Goal: Feedback & Contribution: Submit feedback/report problem

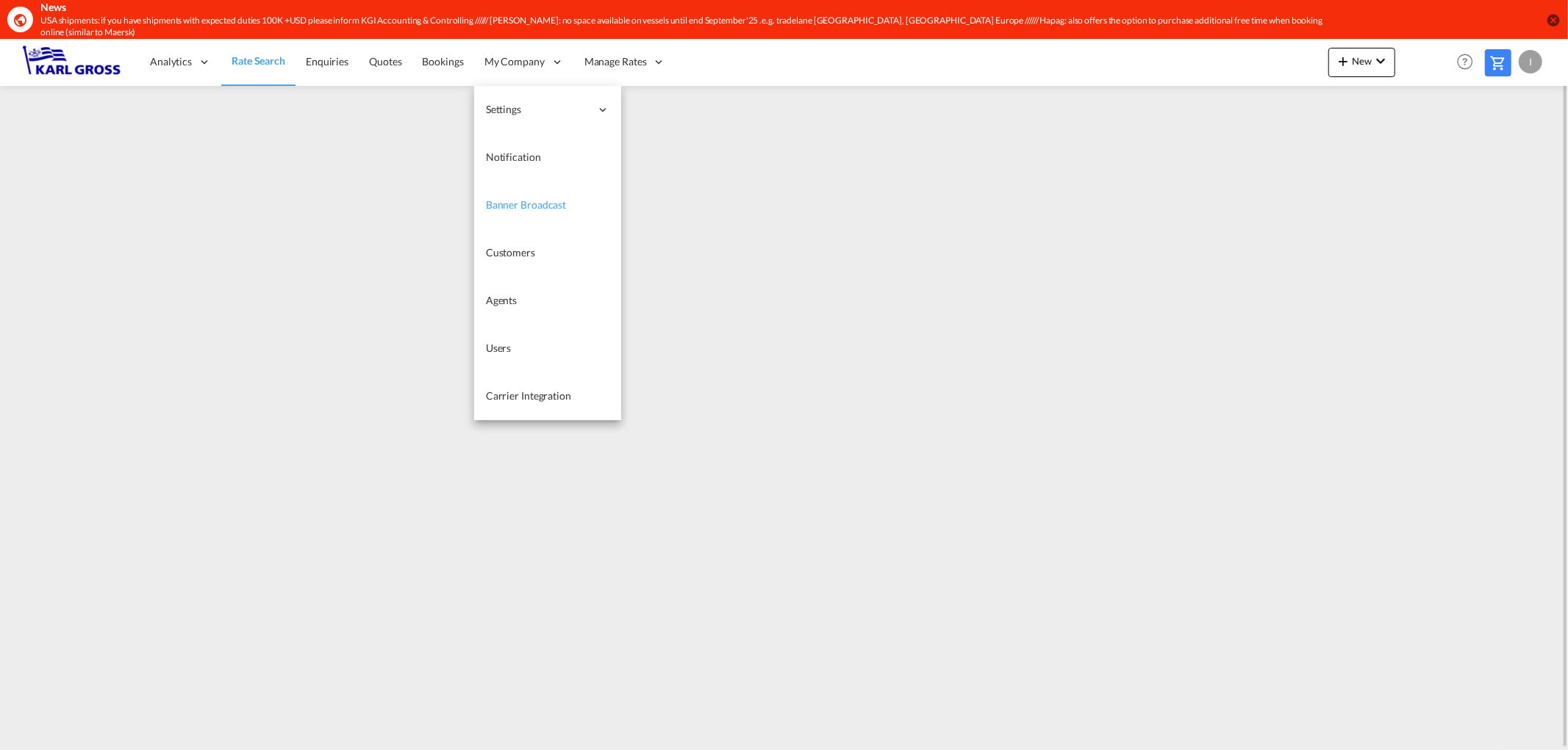
click at [552, 198] on span "Banner Broadcast" at bounding box center [526, 205] width 80 height 13
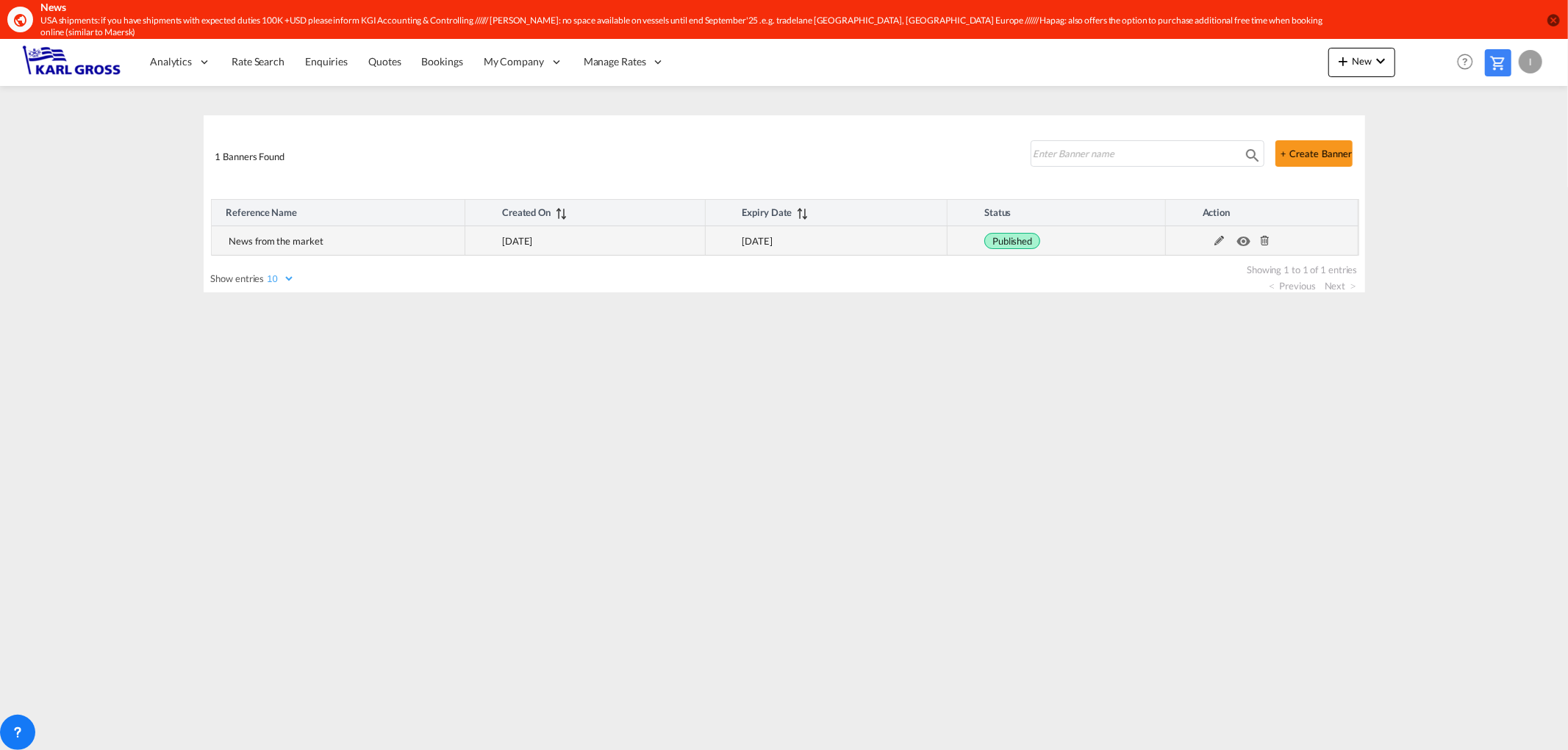
click at [1222, 236] on md-icon at bounding box center [1219, 241] width 19 height 10
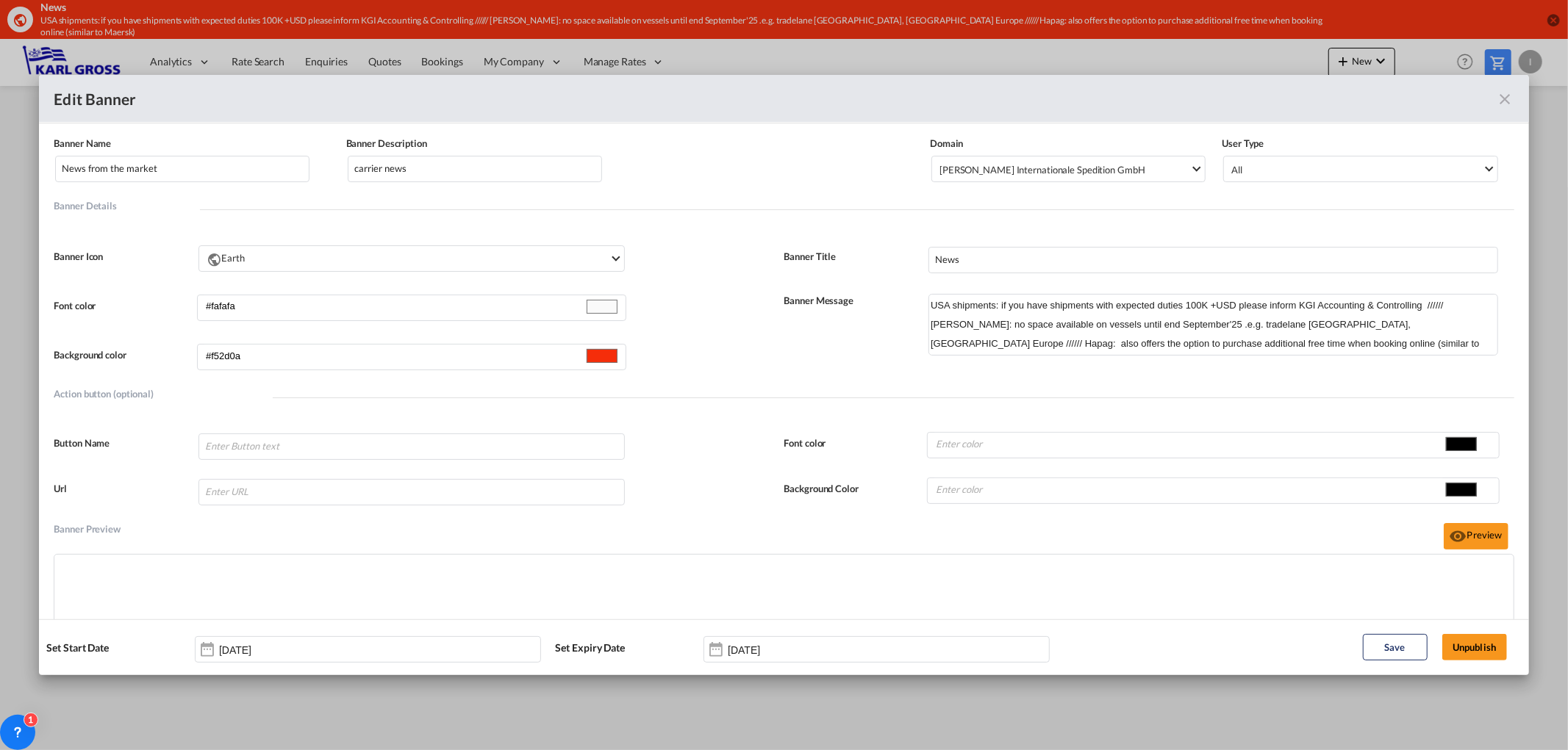
click at [1498, 96] on md-icon "icon-close fg-AAA8AD" at bounding box center [1506, 99] width 18 height 18
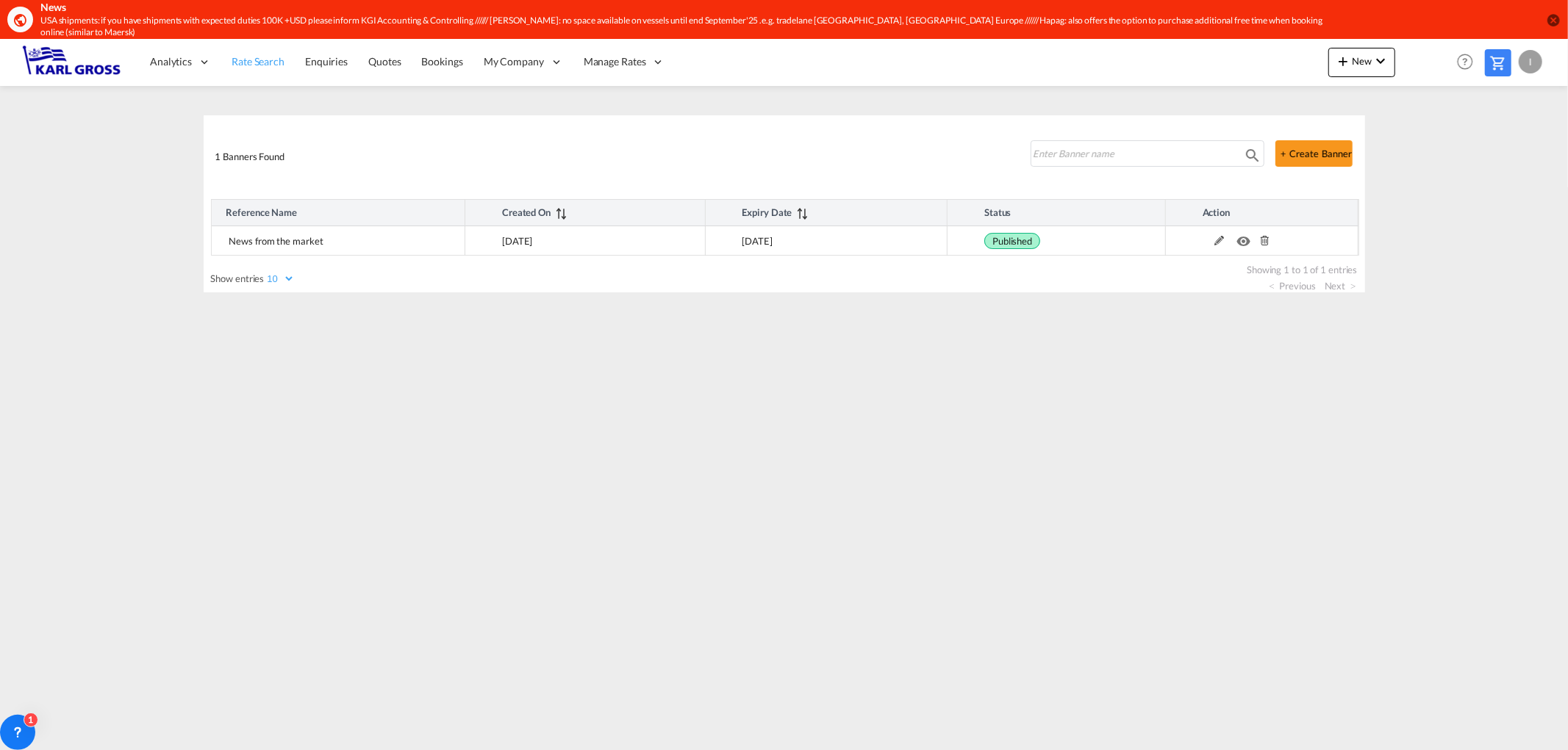
click at [245, 55] on span "Rate Search" at bounding box center [258, 61] width 53 height 13
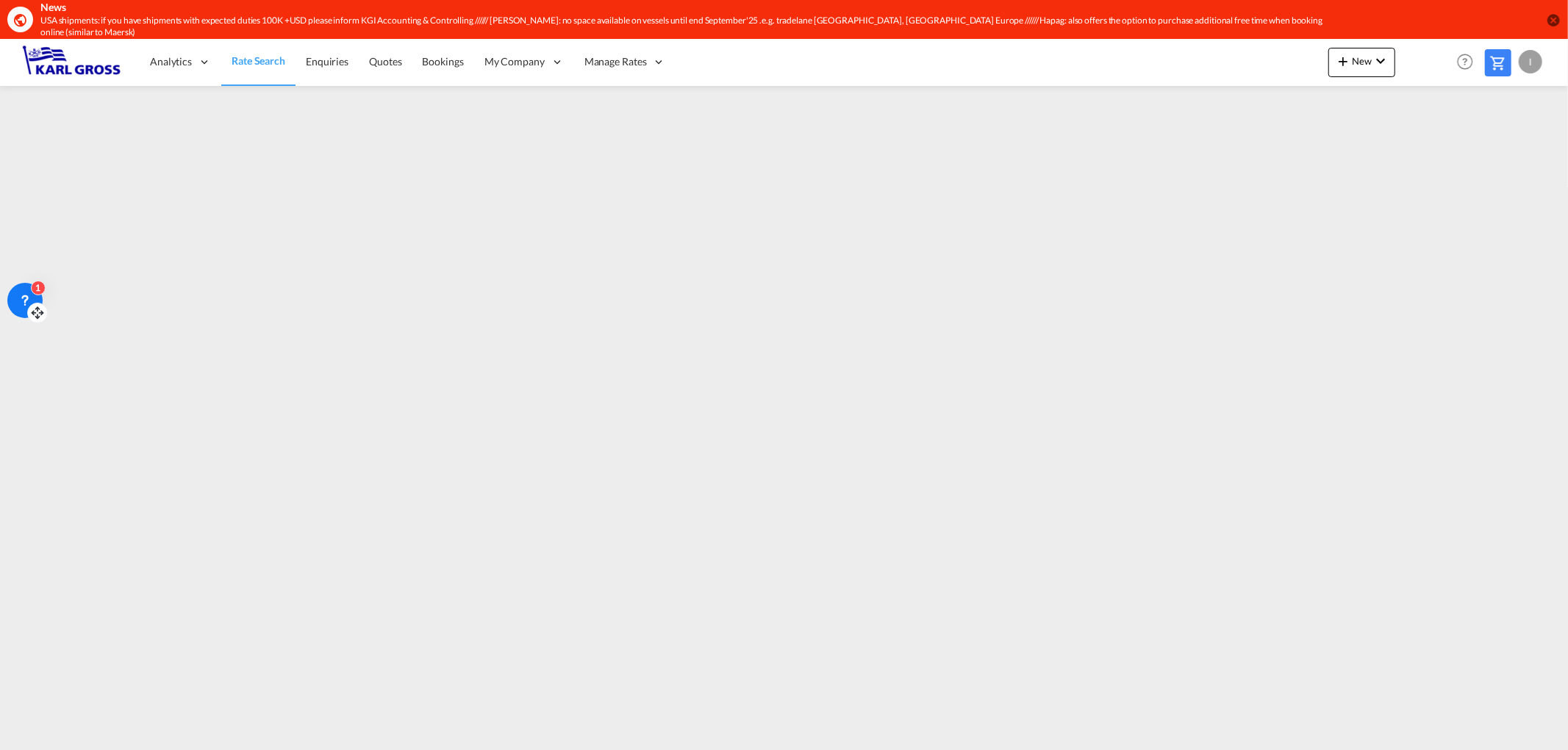
click at [32, 291] on div "1" at bounding box center [38, 288] width 14 height 14
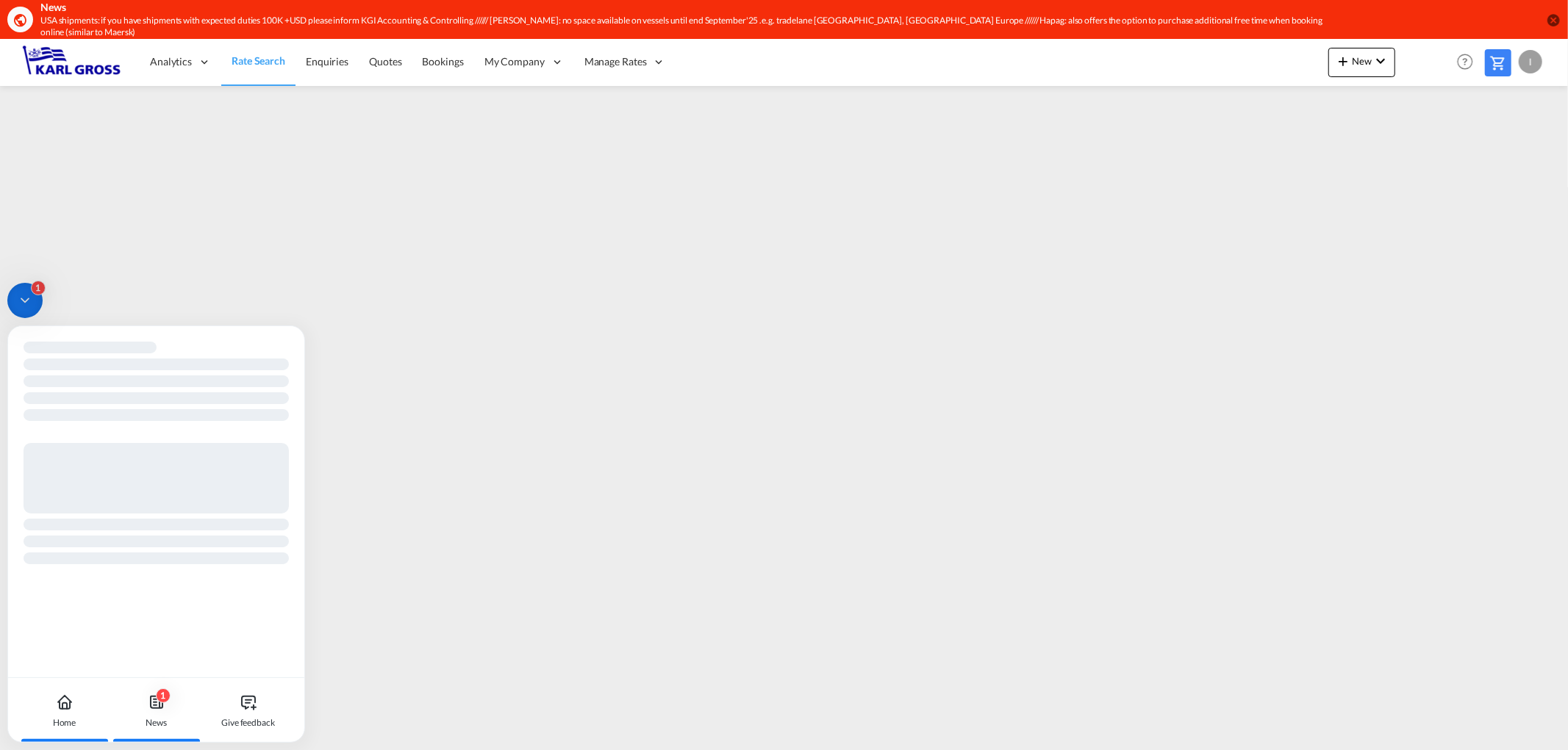
click at [155, 707] on icon at bounding box center [157, 703] width 18 height 18
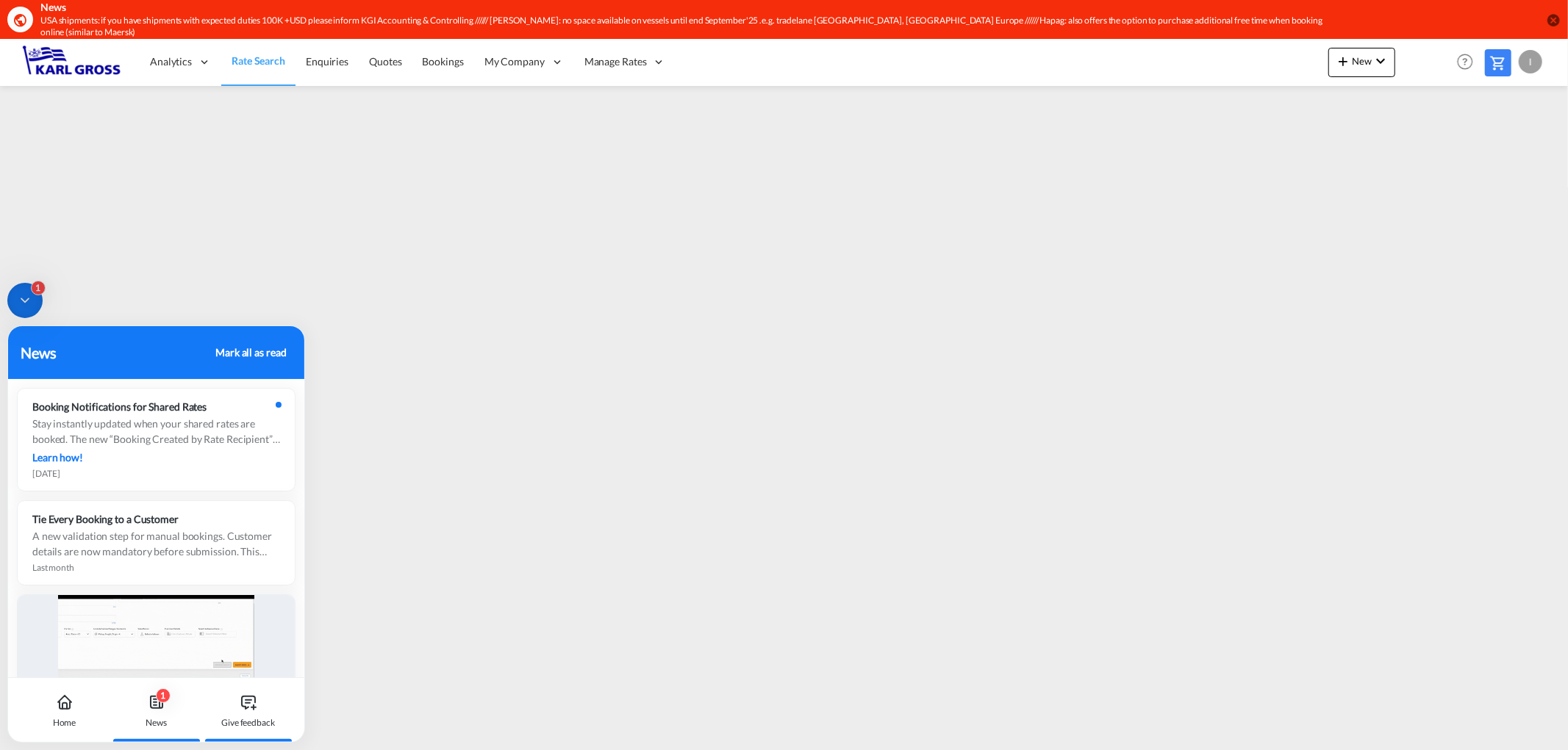
click at [250, 713] on div "Give feedback" at bounding box center [248, 711] width 82 height 65
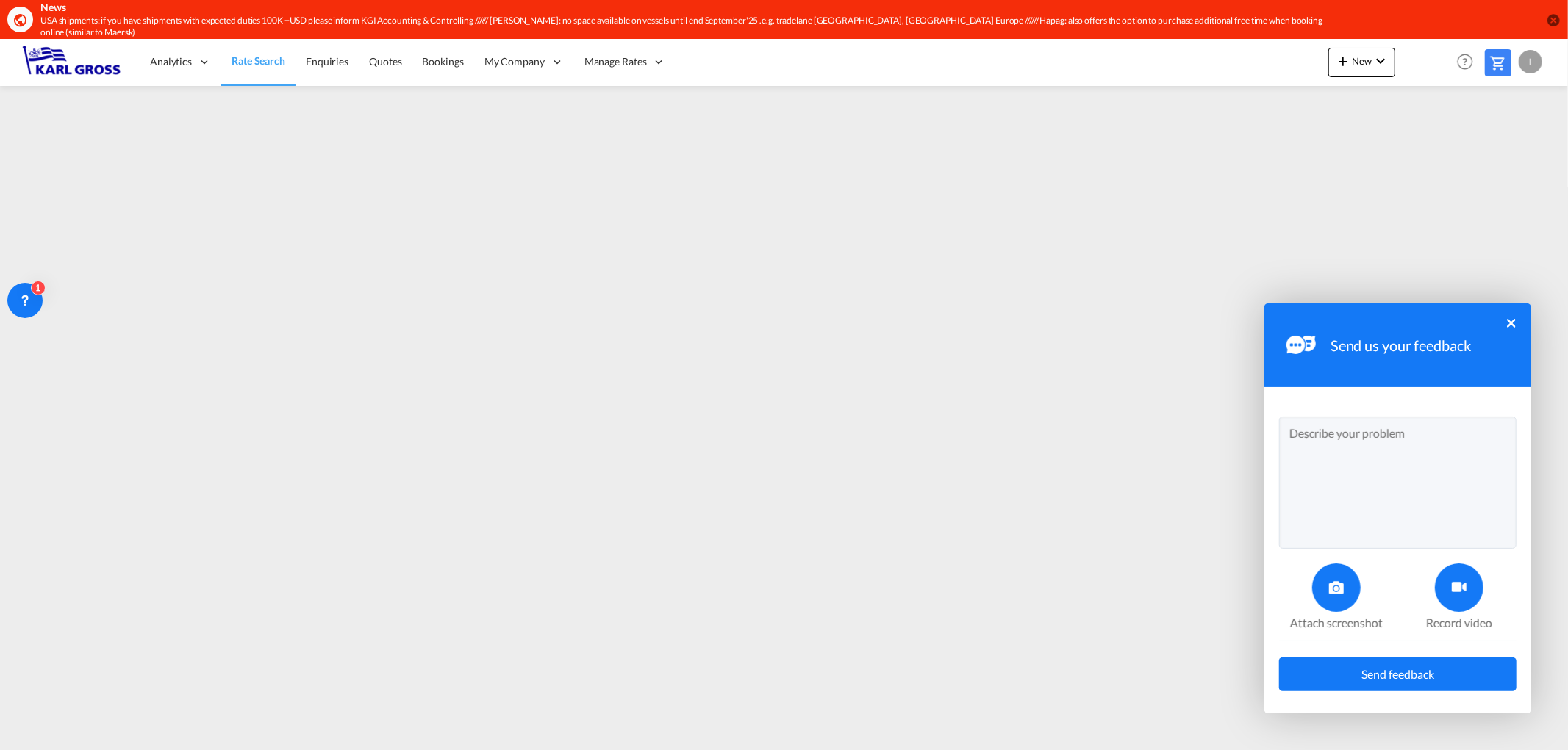
click at [1322, 579] on div at bounding box center [1336, 588] width 49 height 49
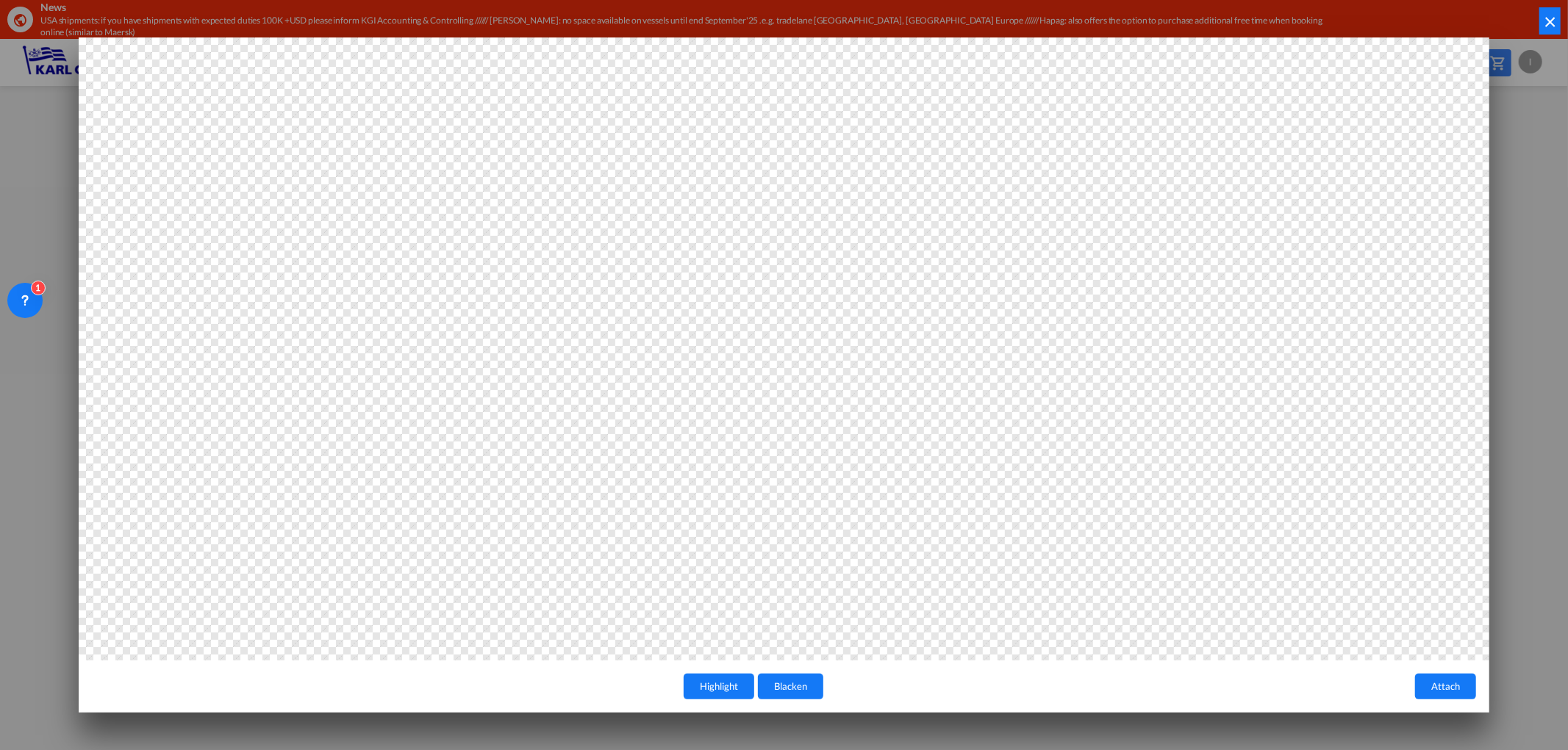
click at [1548, 18] on button "×" at bounding box center [1550, 21] width 22 height 27
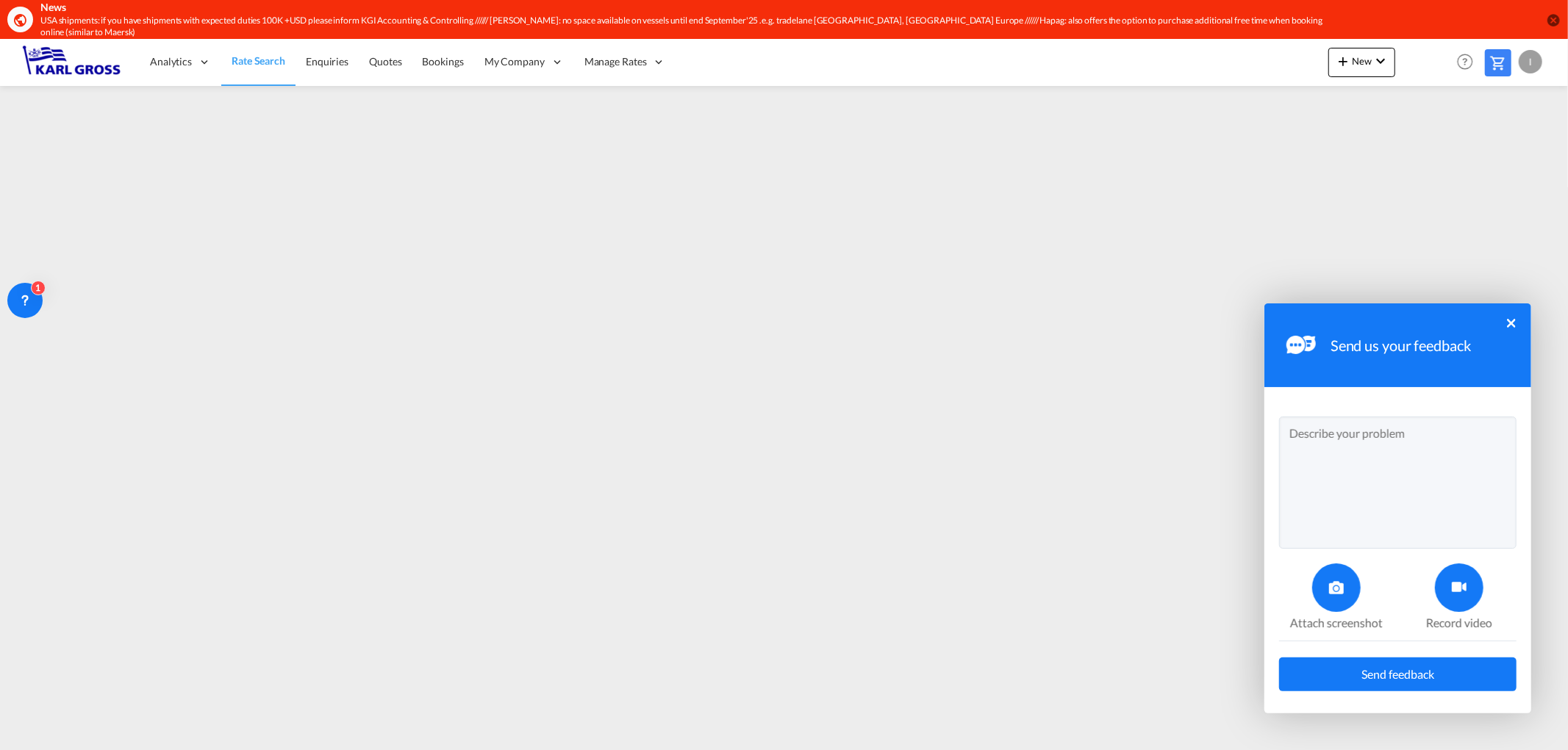
click at [1312, 443] on textarea at bounding box center [1398, 482] width 237 height 133
click at [1346, 473] on textarea "Dear all, concerning the schedules I noticed some differences e.g. for" at bounding box center [1398, 482] width 237 height 133
drag, startPoint x: 1467, startPoint y: 479, endPoint x: 1486, endPoint y: 517, distance: 42.5
click at [1486, 517] on textarea "Dear all, concerning the schedules I noticed some differences bteween original …" at bounding box center [1398, 482] width 237 height 133
click at [1483, 473] on textarea "Dear all, concerning the schedules I noticed some differences bteween original …" at bounding box center [1398, 482] width 237 height 133
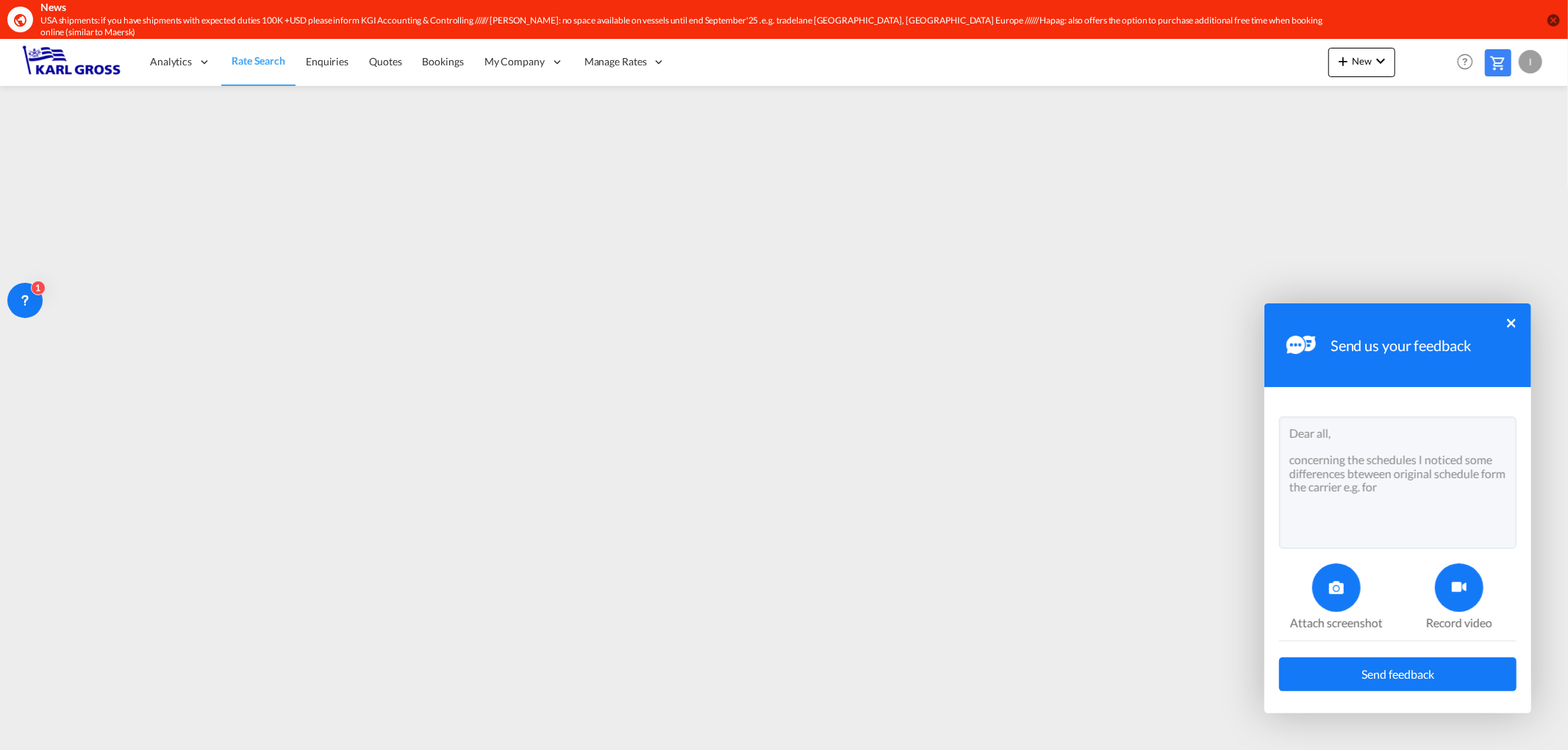
click at [1370, 492] on textarea "Dear all, concerning the schedules I noticed some differences bteween original …" at bounding box center [1398, 482] width 237 height 133
click at [1473, 489] on textarea "Dear all, concerning the schedules I noticed some differences bteween original …" at bounding box center [1398, 482] width 237 height 133
click at [1457, 489] on textarea "Dear all, concerning the schedules I noticed some differences bteween original …" at bounding box center [1398, 482] width 237 height 133
click at [1360, 501] on textarea "Dear all, concerning the schedules I noticed some differences bteween original …" at bounding box center [1398, 482] width 237 height 133
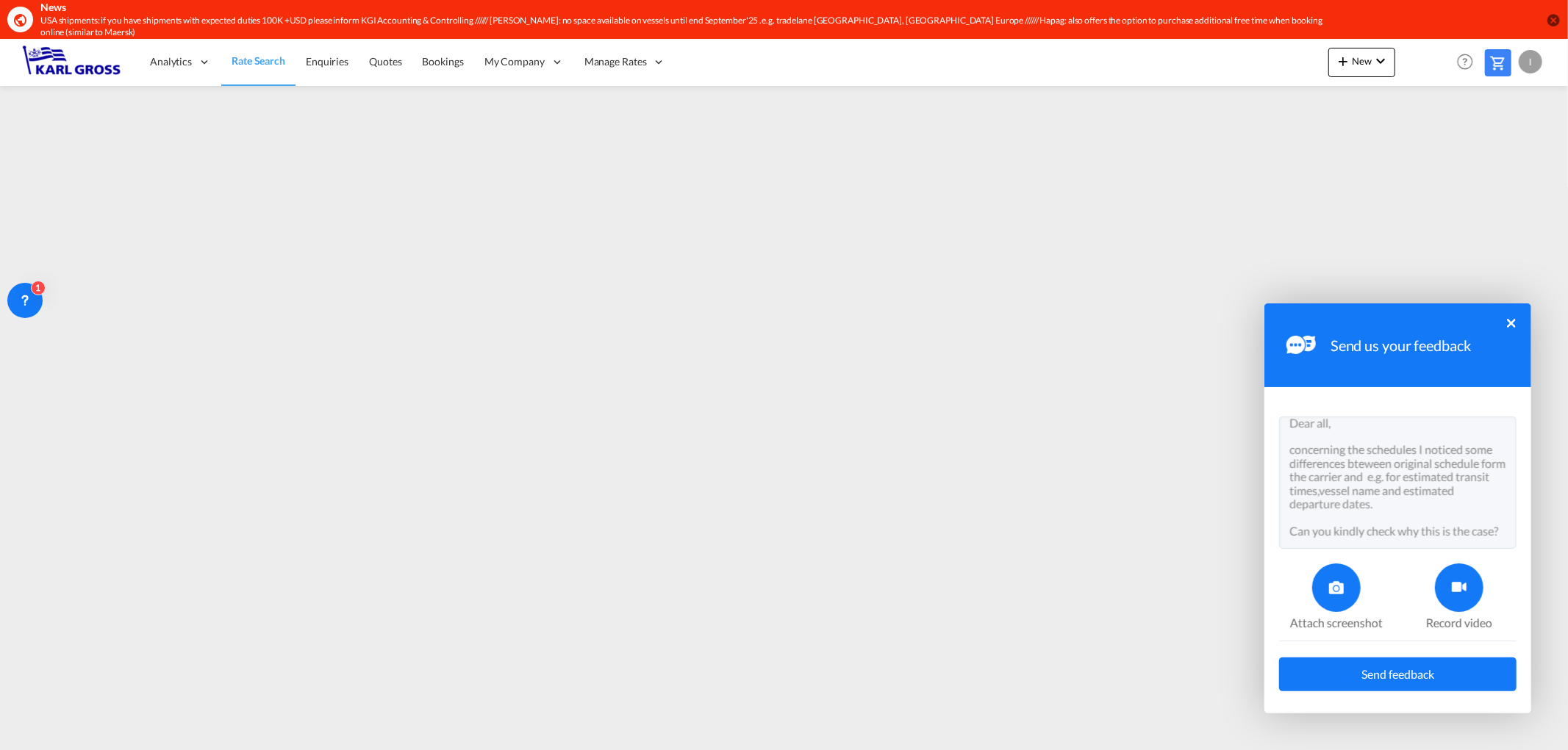
click at [1452, 600] on div at bounding box center [1460, 588] width 49 height 49
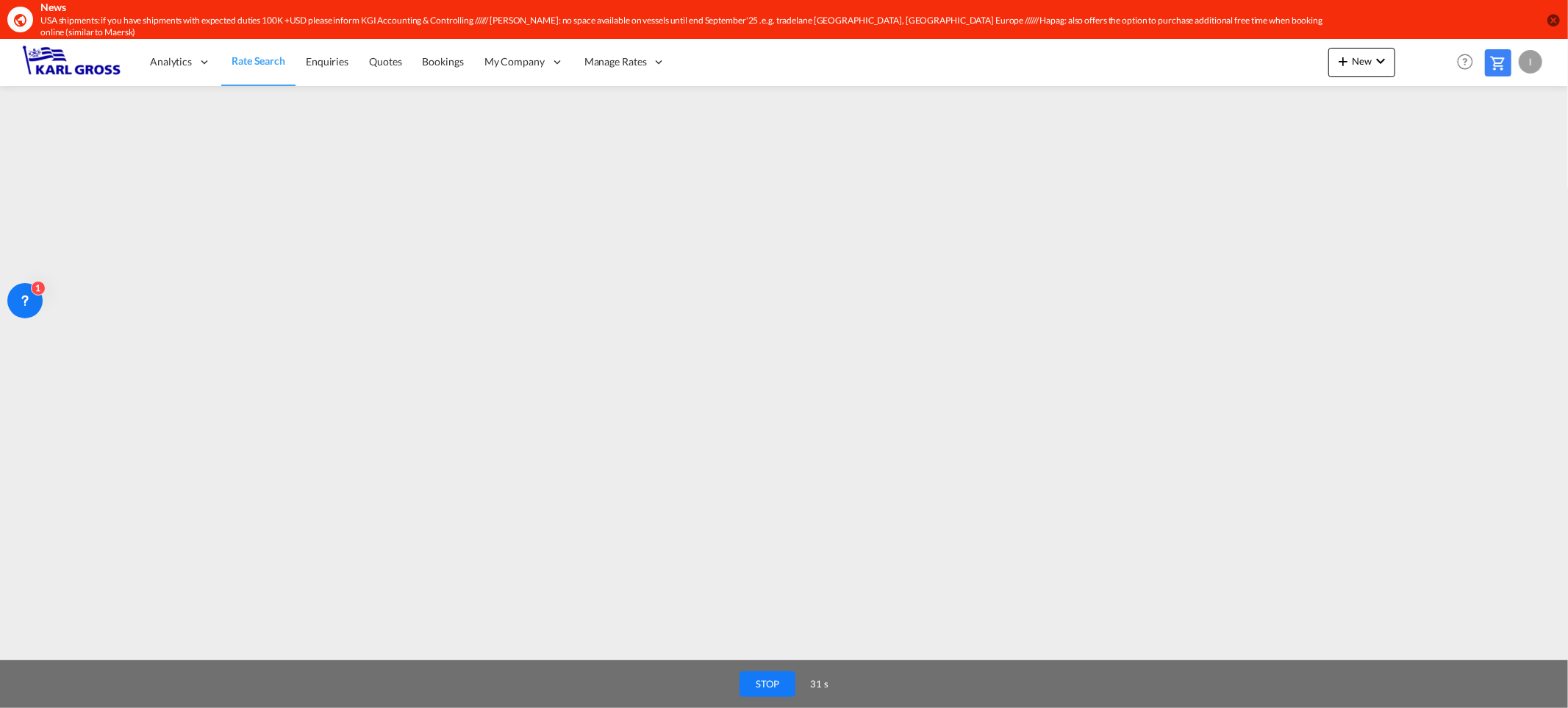
click at [786, 688] on button "STOP" at bounding box center [767, 684] width 56 height 26
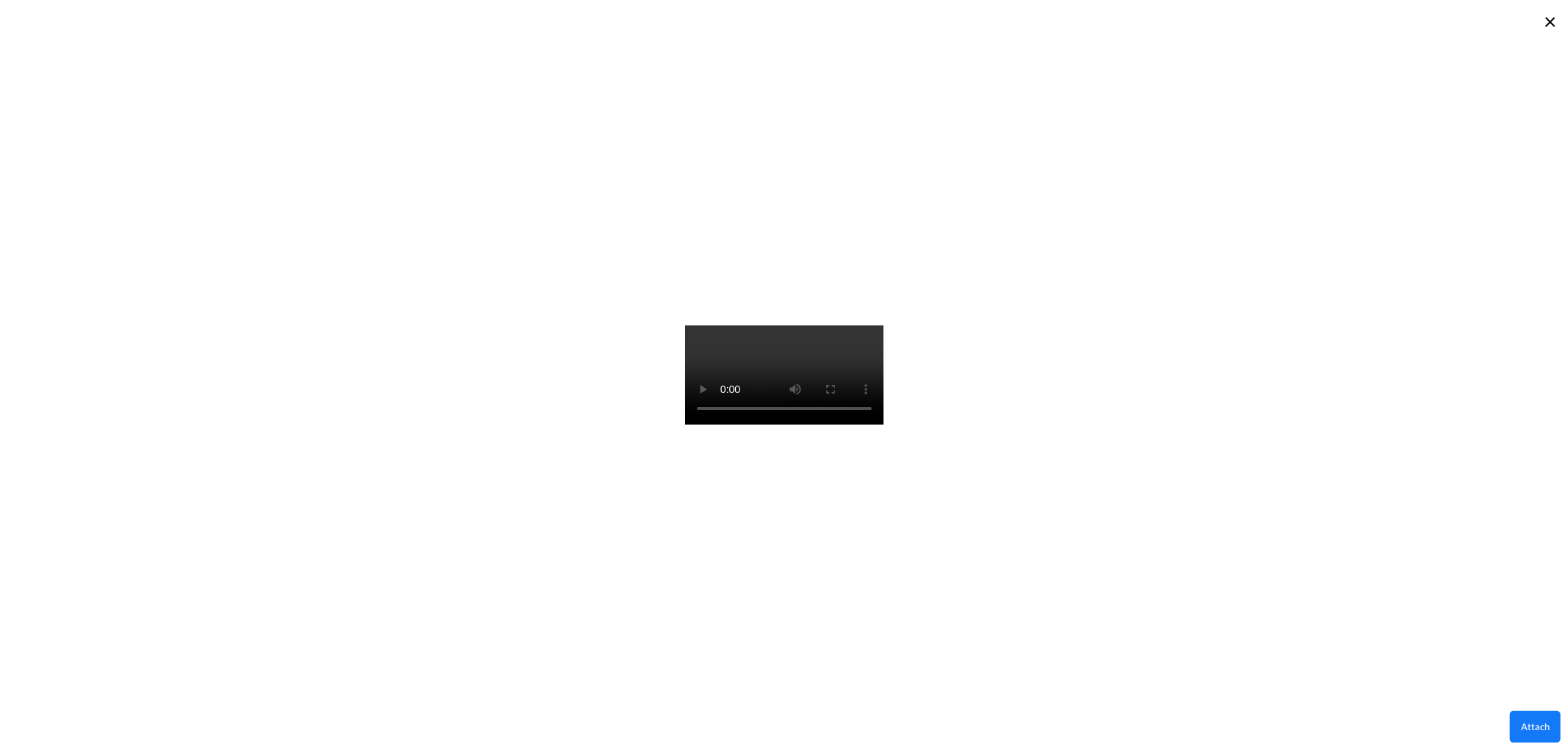
click at [1539, 727] on button "Attach" at bounding box center [1536, 727] width 50 height 32
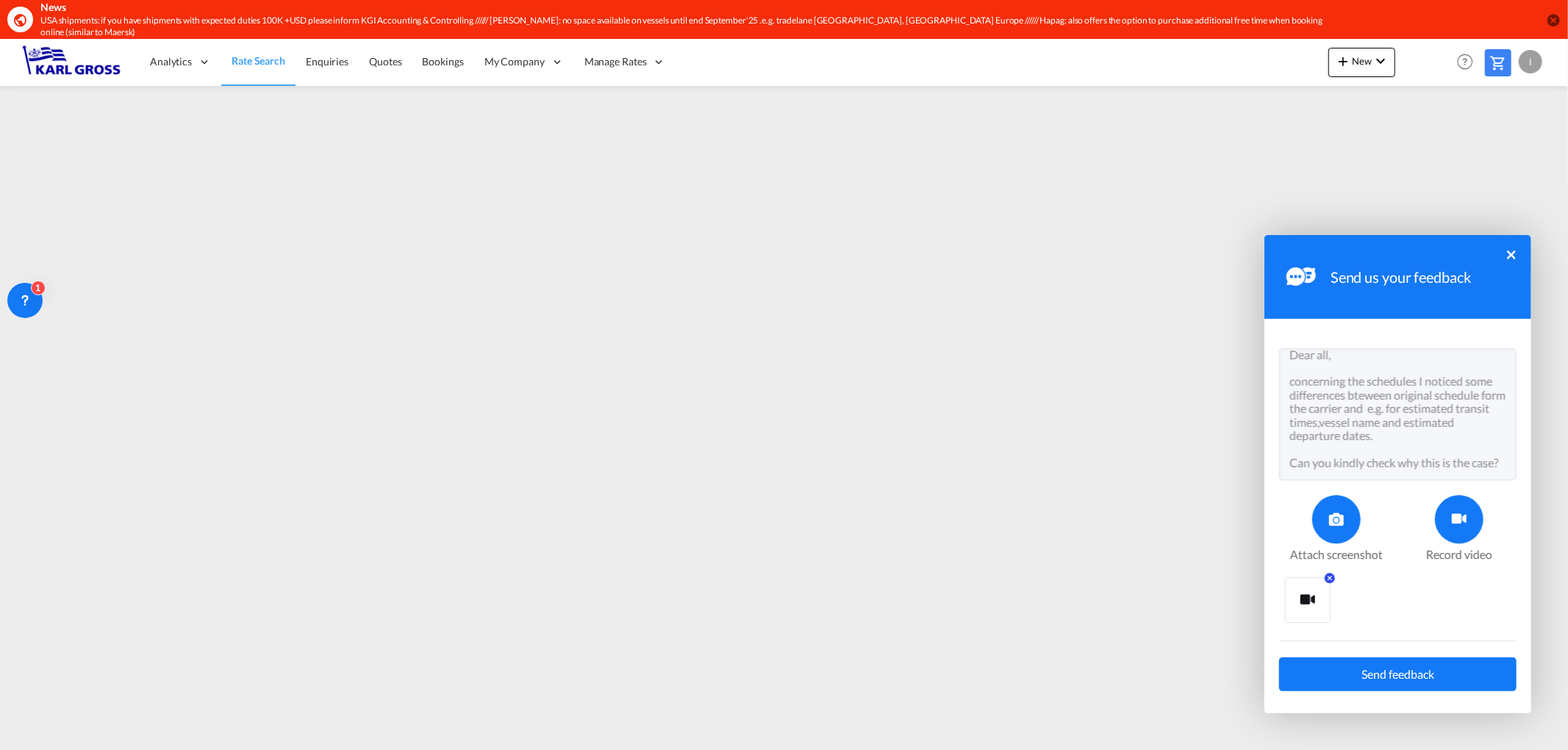
click at [1340, 480] on textarea "Dear all, concerning the schedules I noticed some differences bteween original …" at bounding box center [1398, 414] width 237 height 133
click at [1340, 534] on div at bounding box center [1336, 520] width 49 height 49
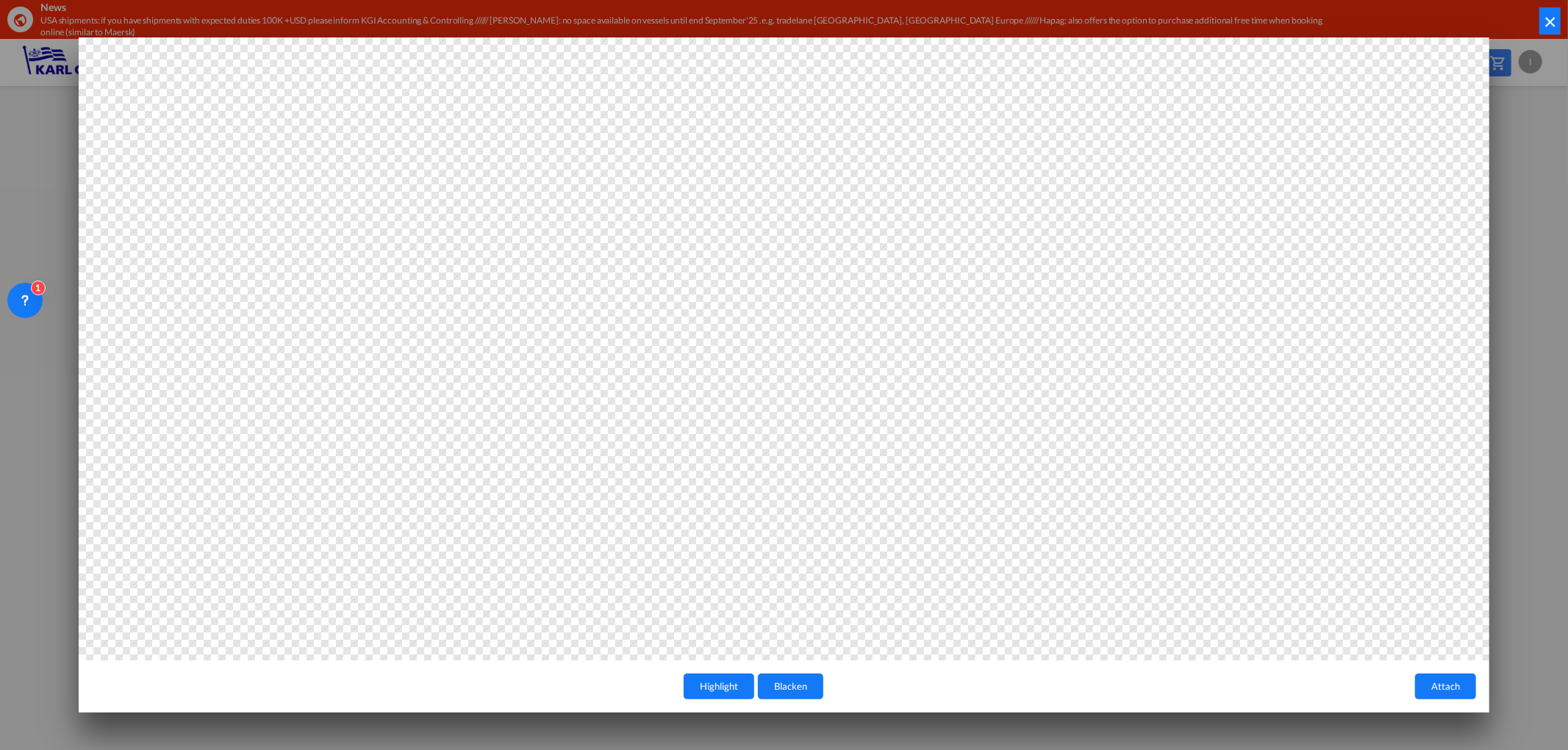
click at [774, 687] on button "Blacken" at bounding box center [791, 687] width 66 height 26
click at [737, 684] on button "Highlight" at bounding box center [719, 687] width 70 height 26
click at [1436, 691] on button "Attach" at bounding box center [1446, 687] width 61 height 26
click at [1443, 690] on button "Attach" at bounding box center [1446, 687] width 61 height 26
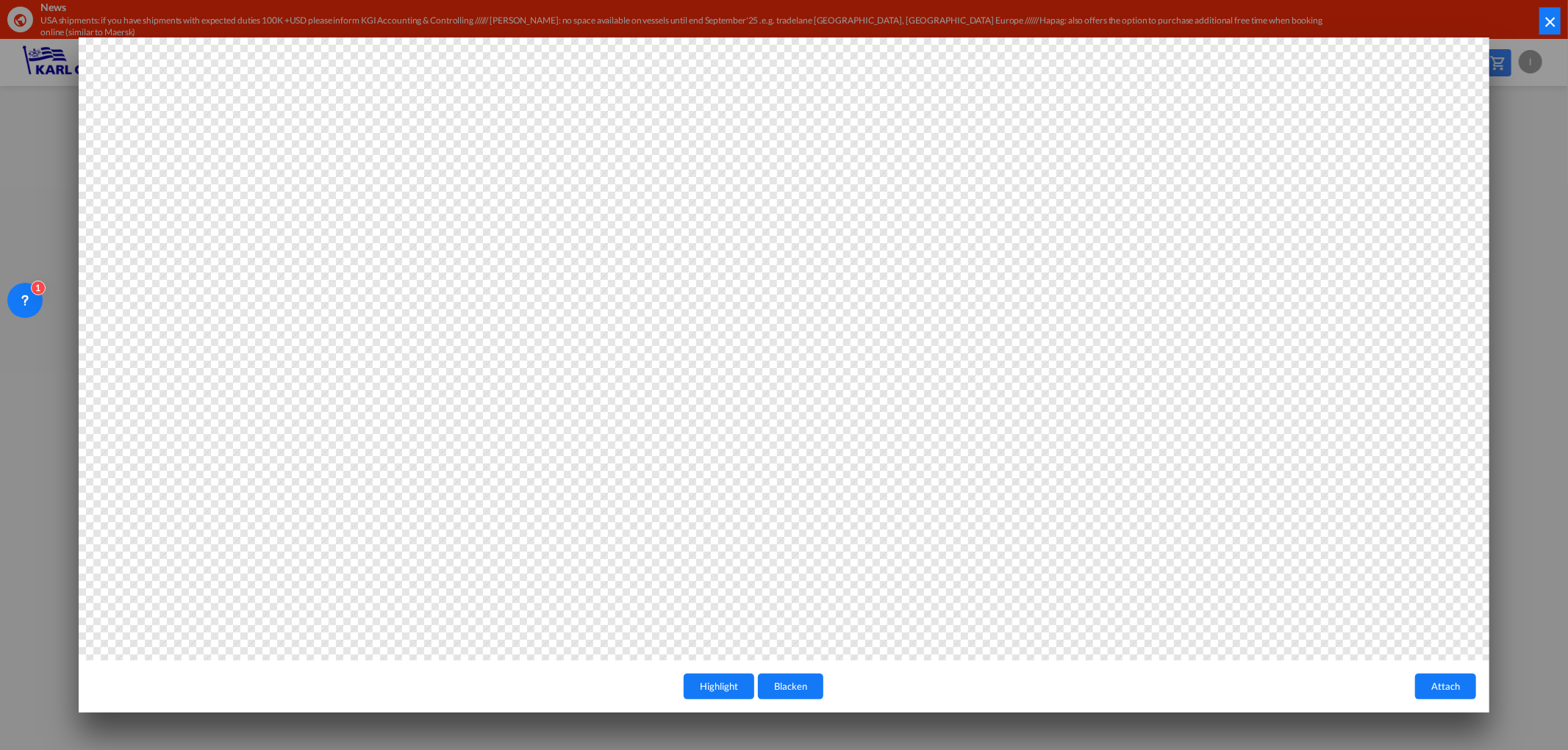
click at [1555, 27] on button "×" at bounding box center [1550, 21] width 22 height 27
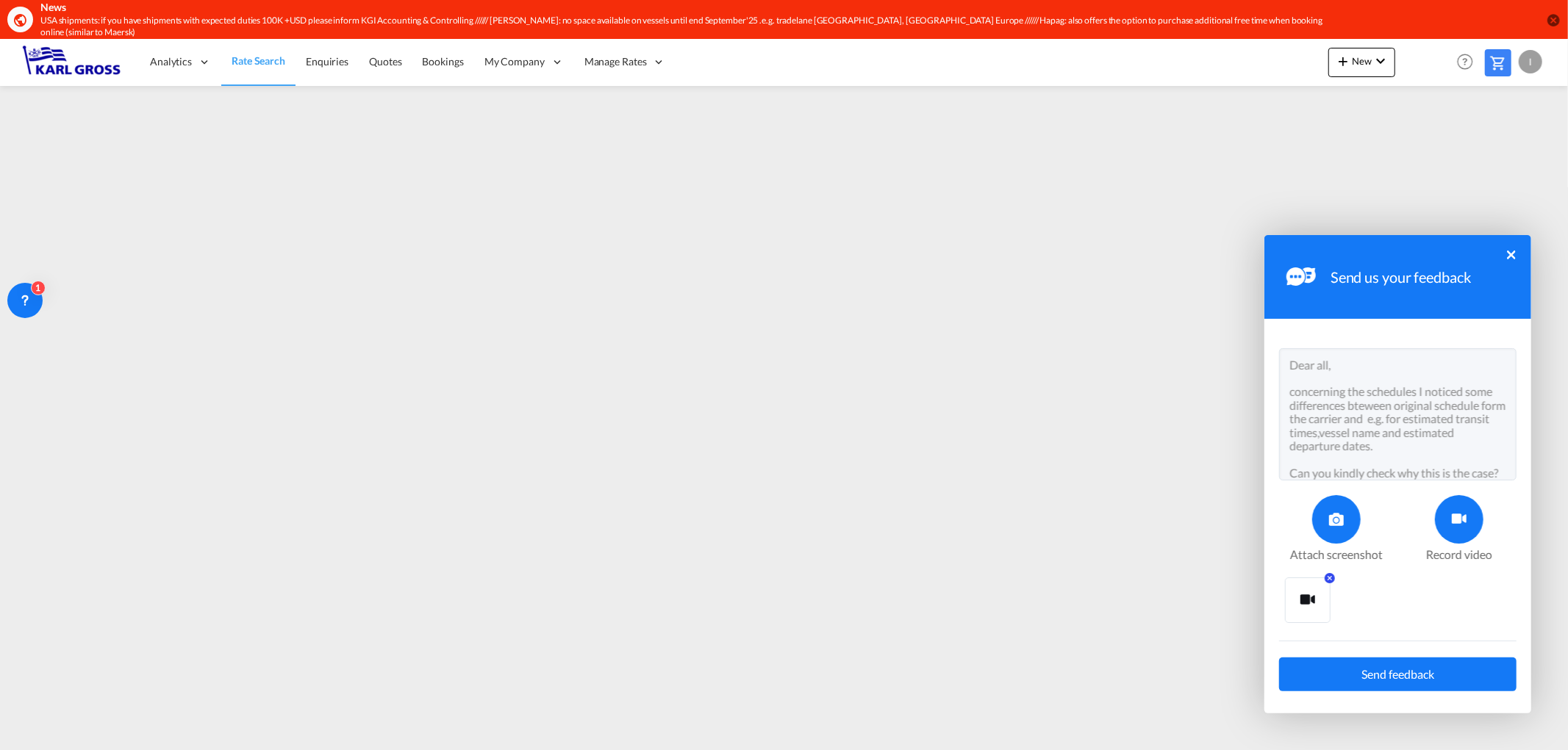
scroll to position [23, 0]
click at [1379, 468] on textarea "Dear all, concerning the schedules I noticed some differences bteween original …" at bounding box center [1398, 414] width 237 height 133
click at [1416, 466] on textarea "Dear all, concerning the schedules I noticed some differences bteween original …" at bounding box center [1398, 414] width 237 height 133
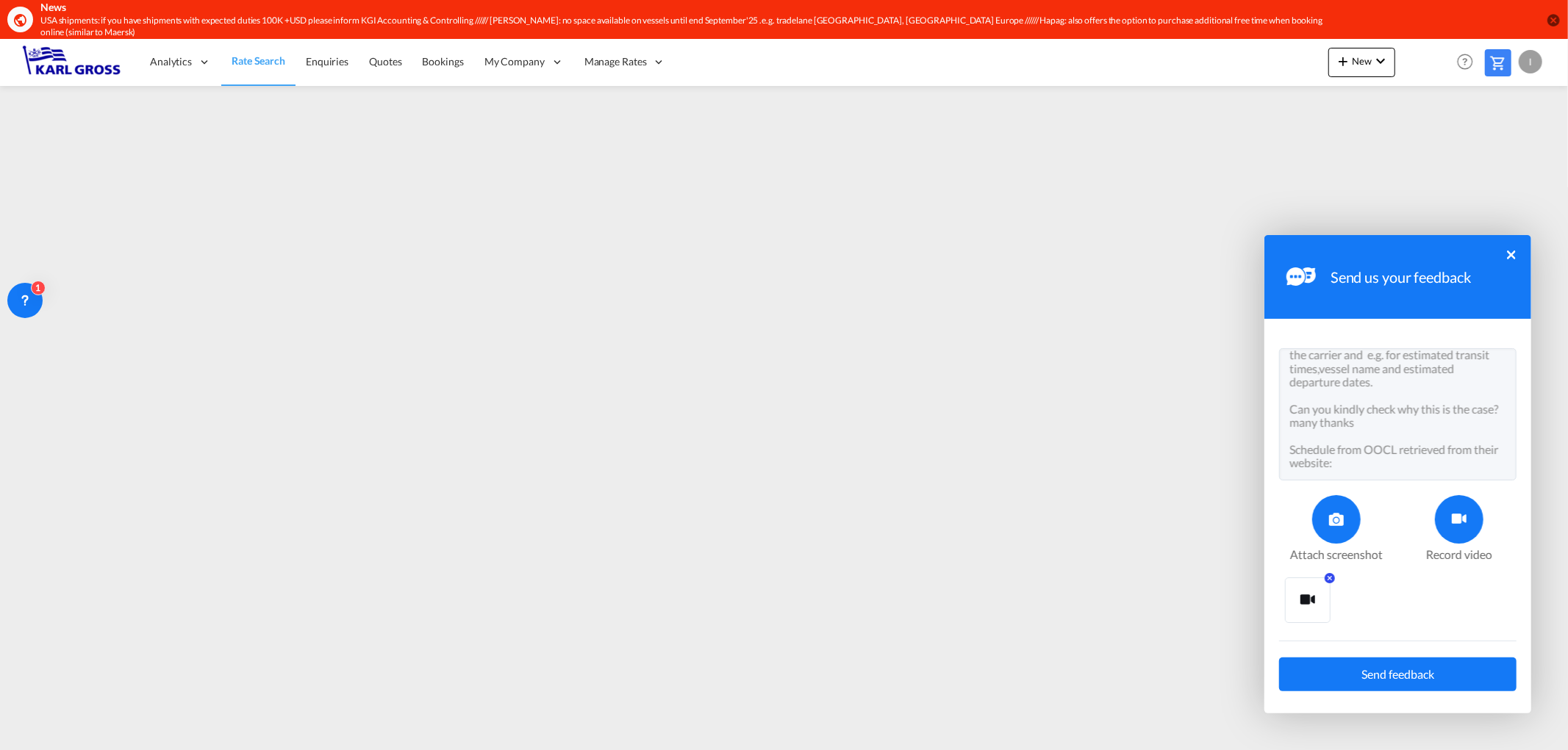
paste textarea "[URL][DOMAIN_NAME]"
type textarea "Dear all, concerning the schedules I noticed some differences bteween original …"
click at [1411, 672] on span "Send feedback" at bounding box center [1398, 674] width 73 height 12
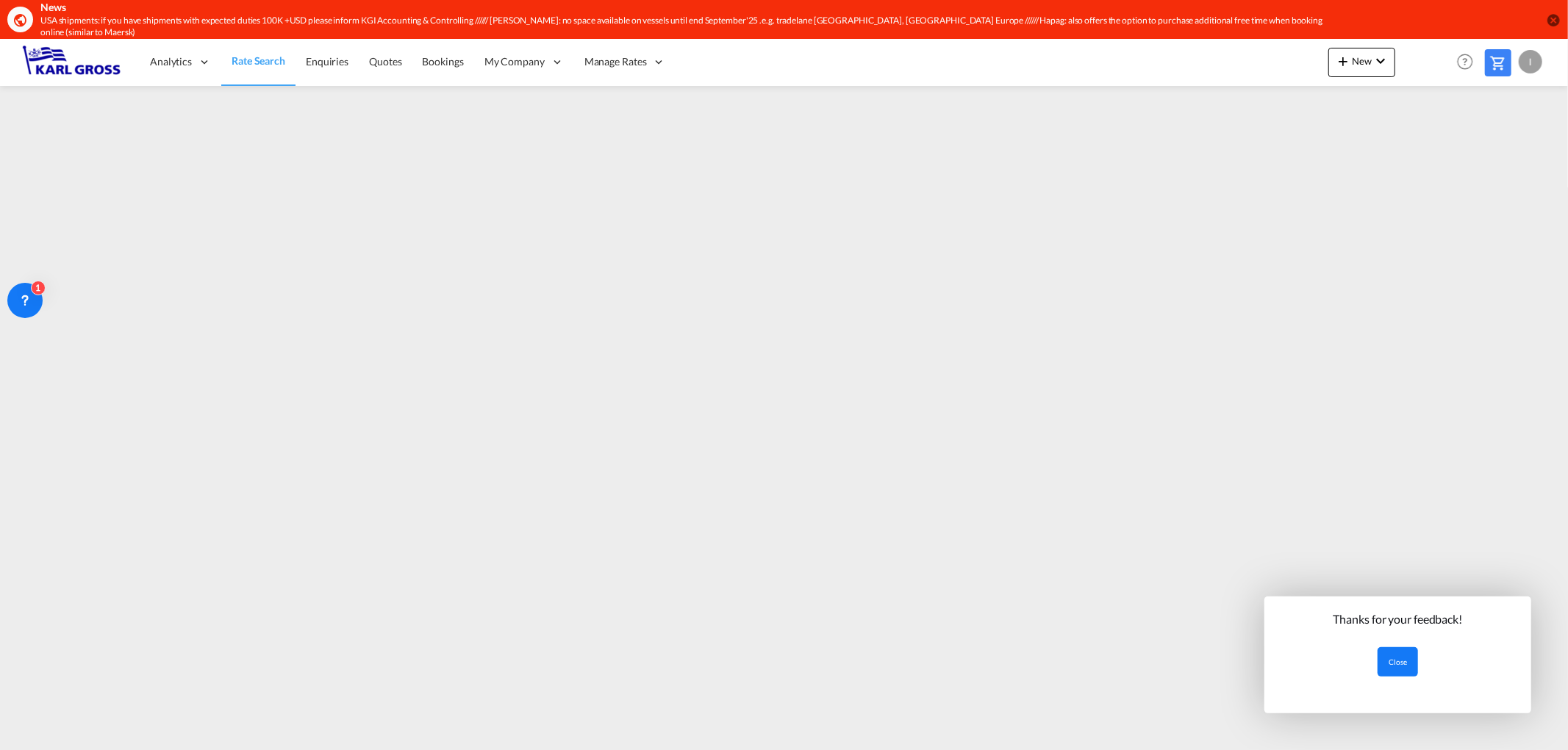
click at [1388, 667] on button "Close" at bounding box center [1398, 662] width 41 height 30
